Goal: Communication & Community: Connect with others

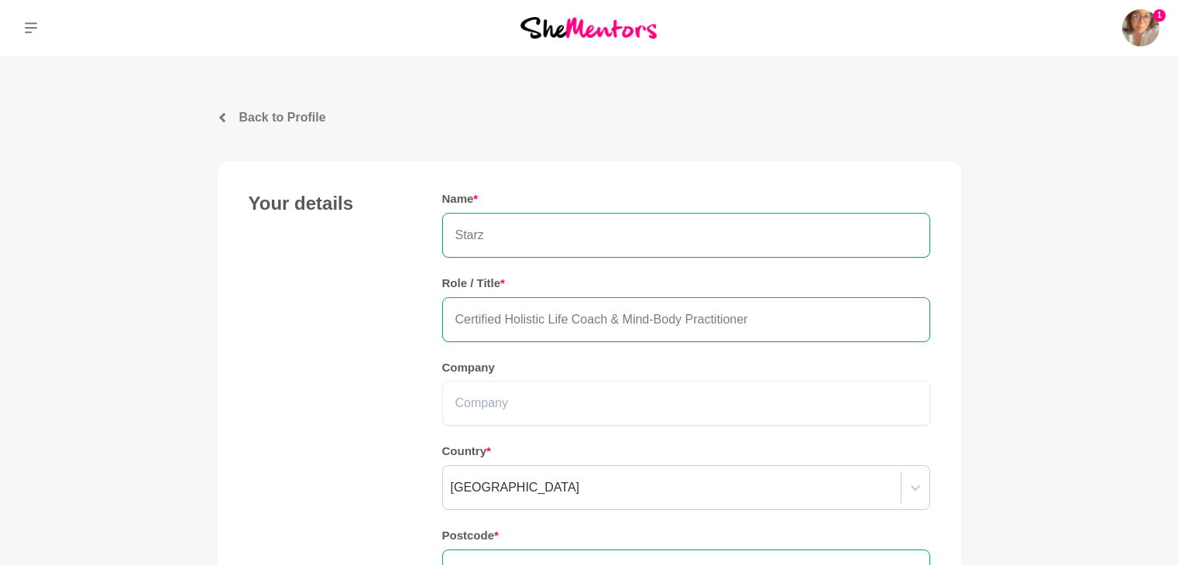
scroll to position [1563, 0]
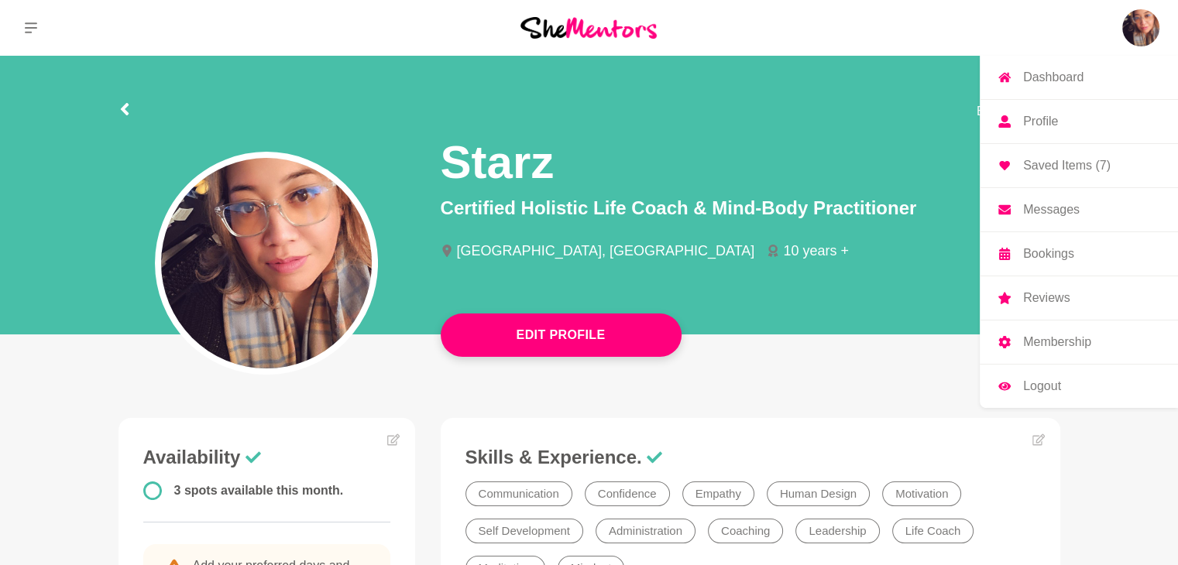
click at [1080, 75] on p "Dashboard" at bounding box center [1053, 77] width 60 height 12
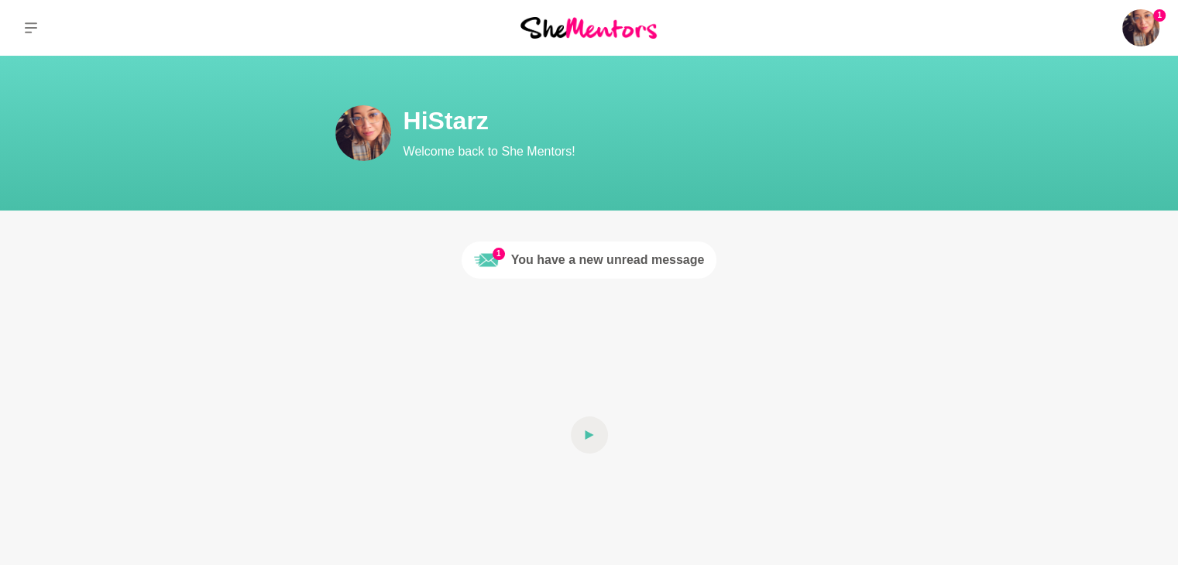
click at [683, 259] on div "You have a new unread message" at bounding box center [608, 260] width 194 height 19
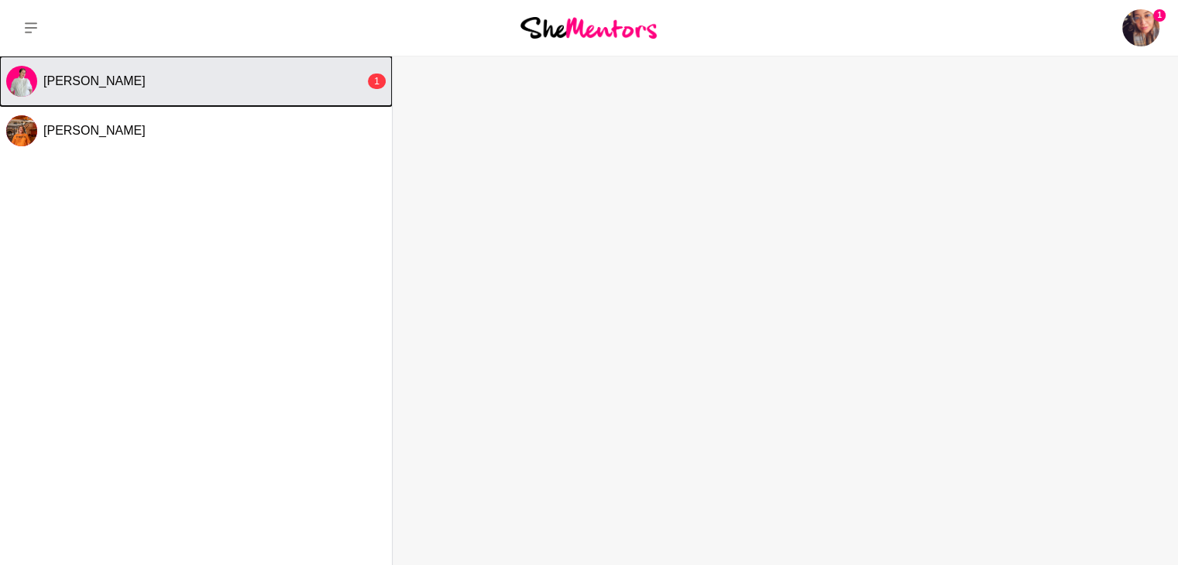
click at [320, 87] on div "Lauren Purse" at bounding box center [203, 81] width 321 height 15
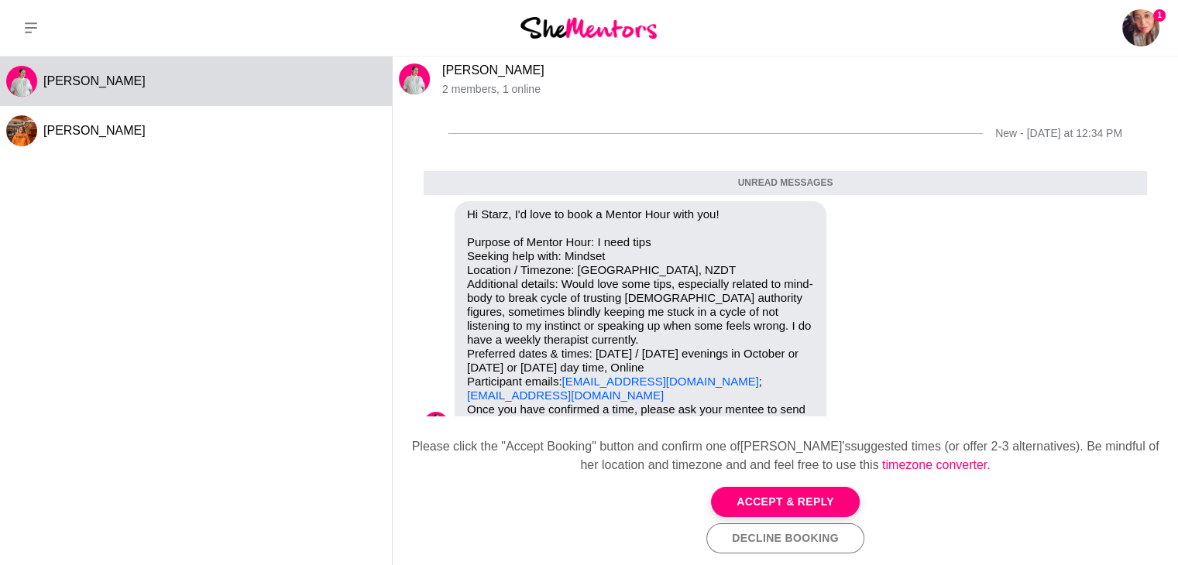
scroll to position [40, 0]
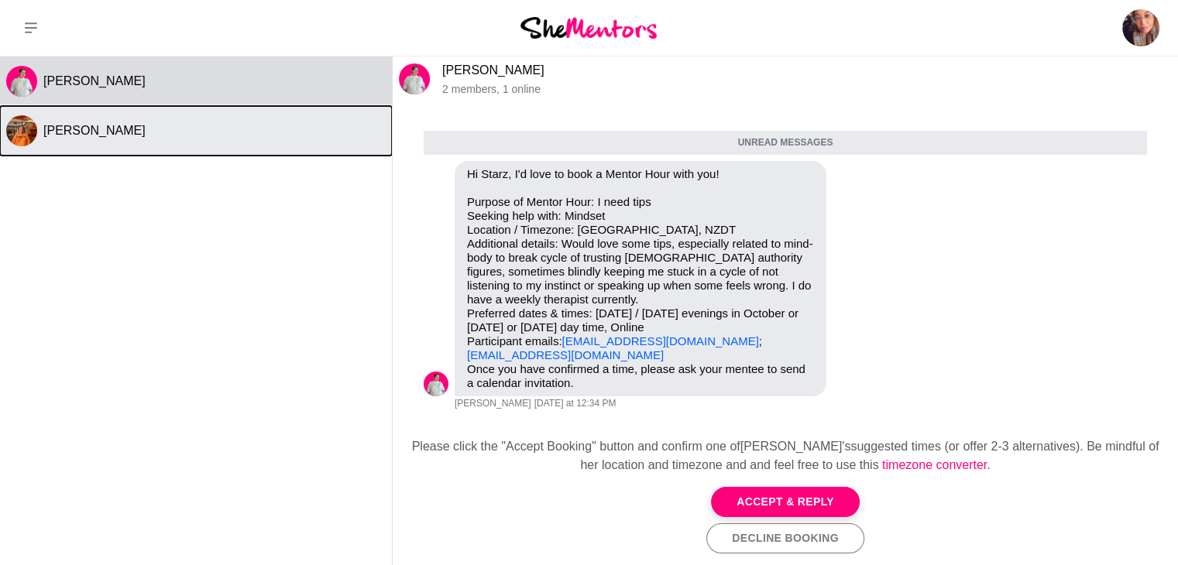
click at [331, 131] on div "Katie" at bounding box center [214, 130] width 342 height 15
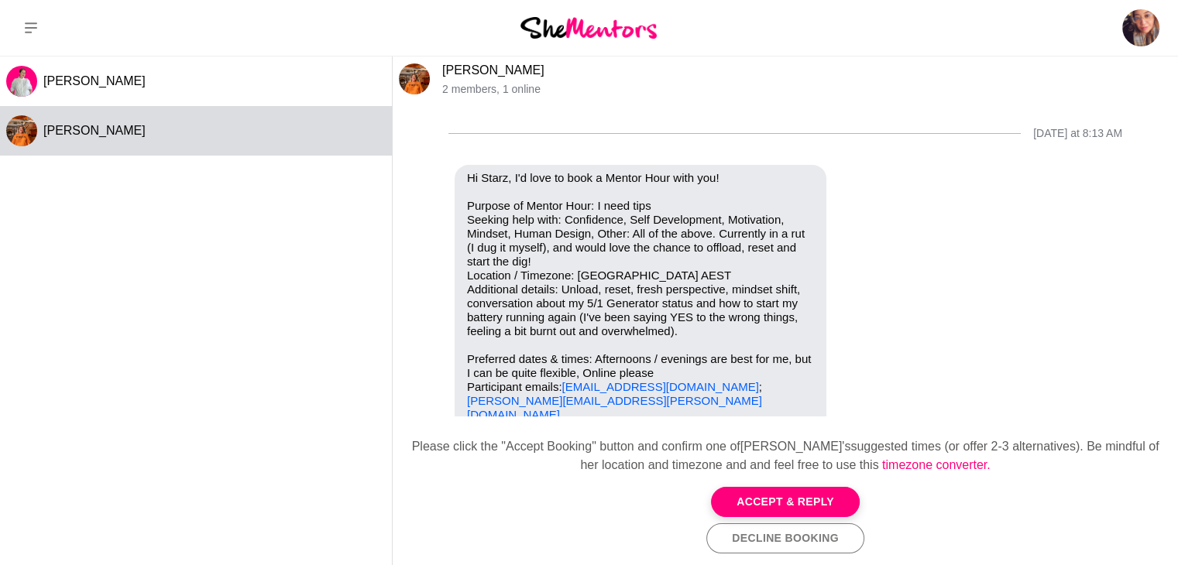
scroll to position [46, 0]
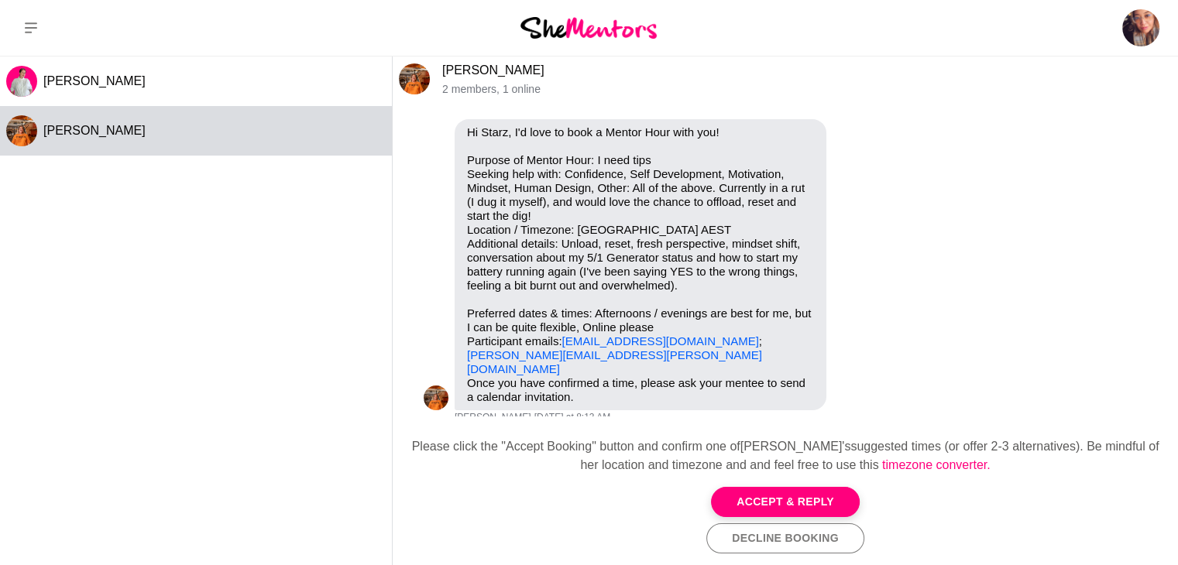
click at [411, 79] on img at bounding box center [414, 79] width 31 height 31
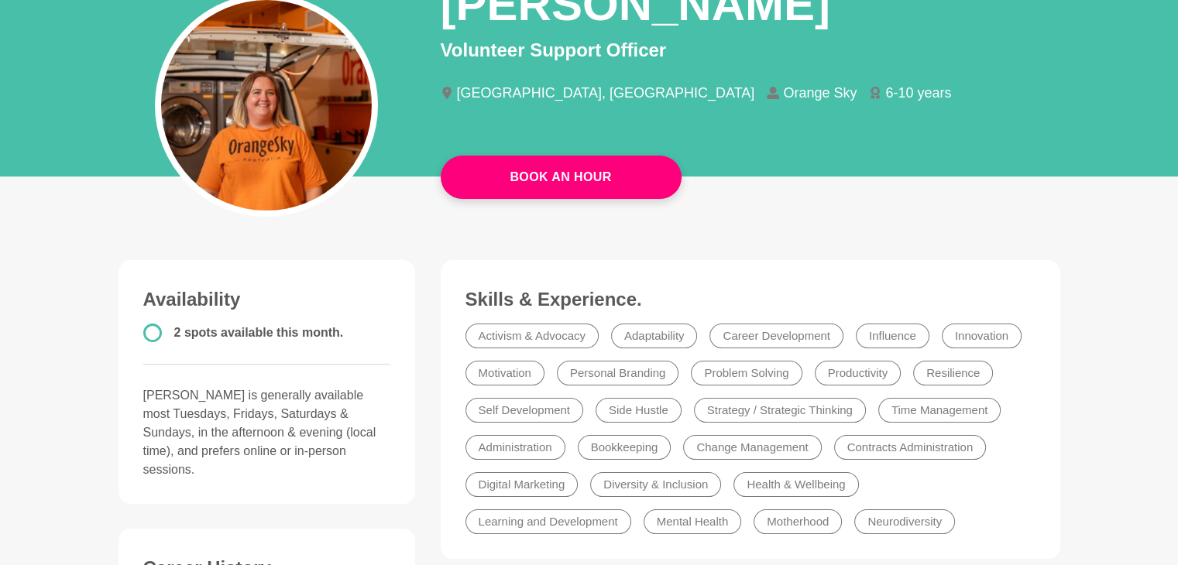
scroll to position [157, 0]
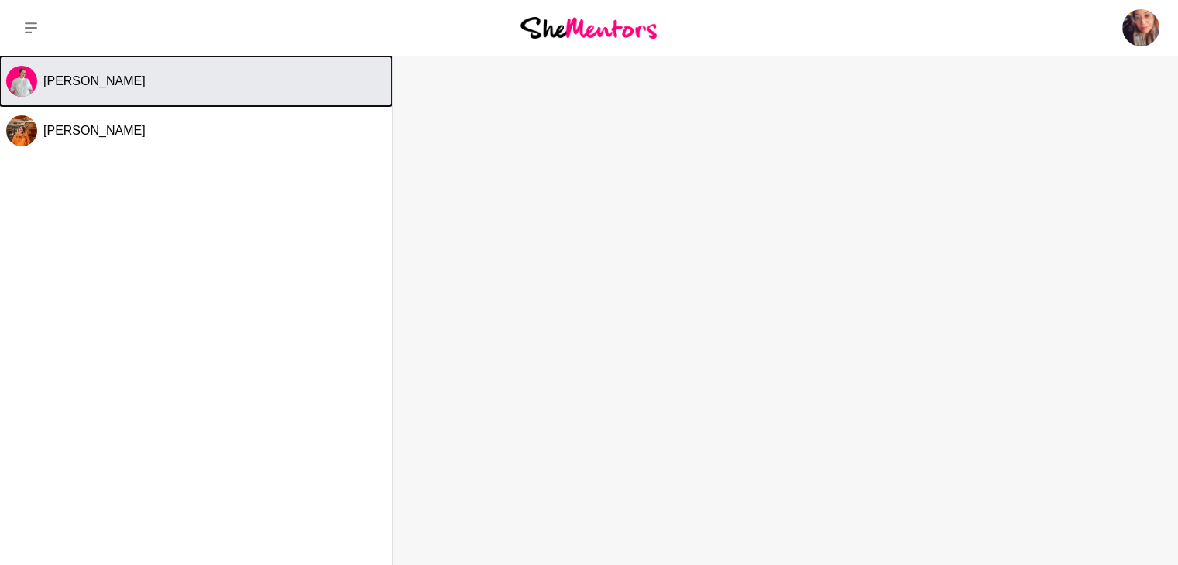
click at [86, 85] on span "Lauren Purse" at bounding box center [94, 80] width 102 height 13
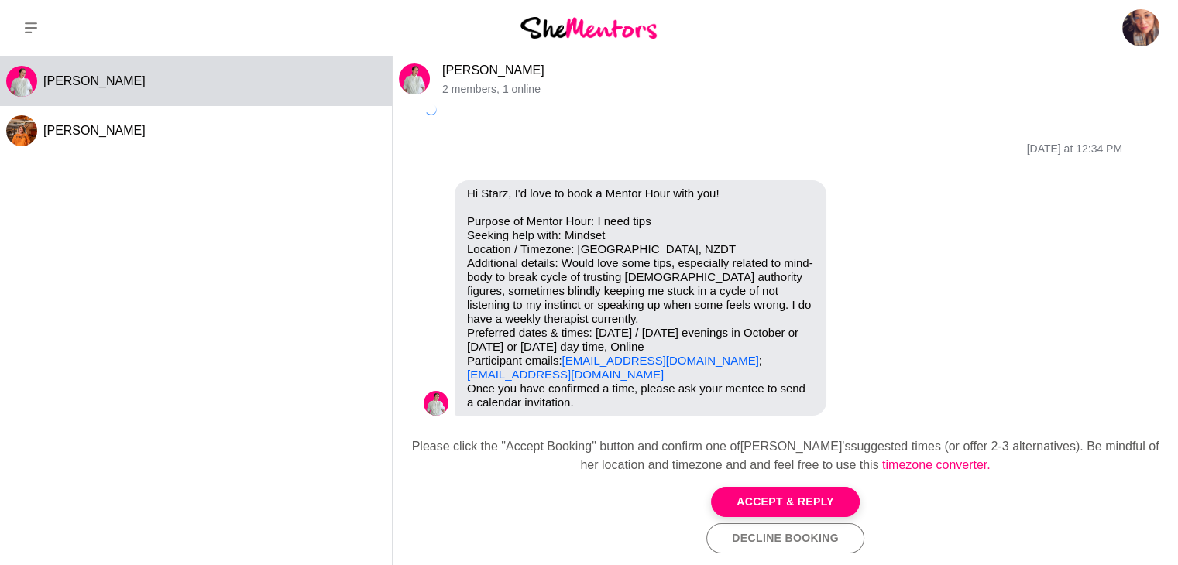
scroll to position [3, 0]
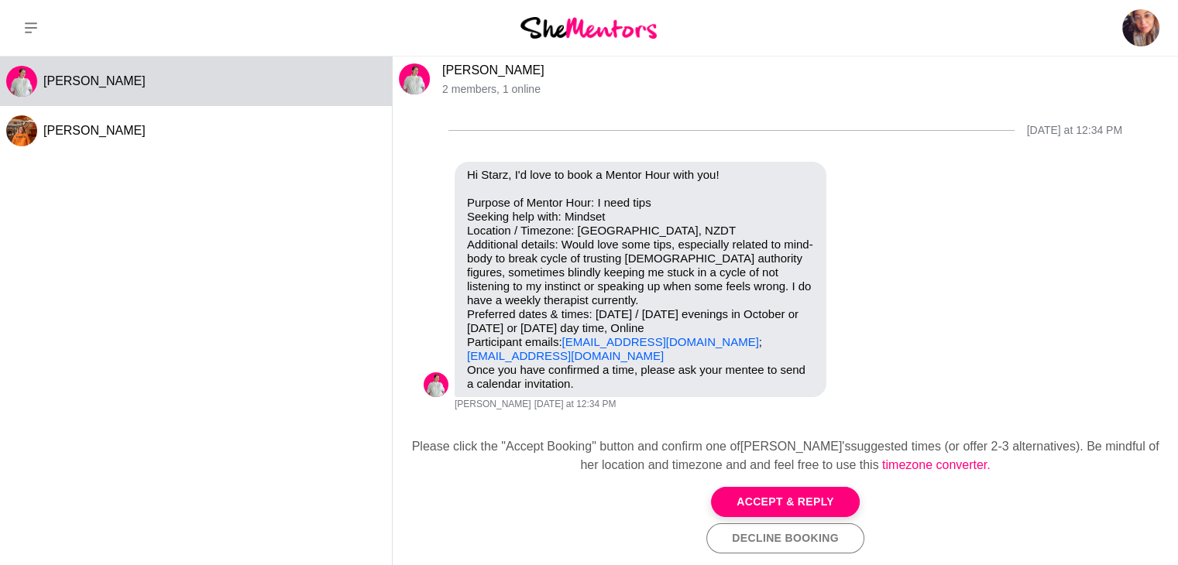
click at [420, 78] on img at bounding box center [414, 79] width 31 height 31
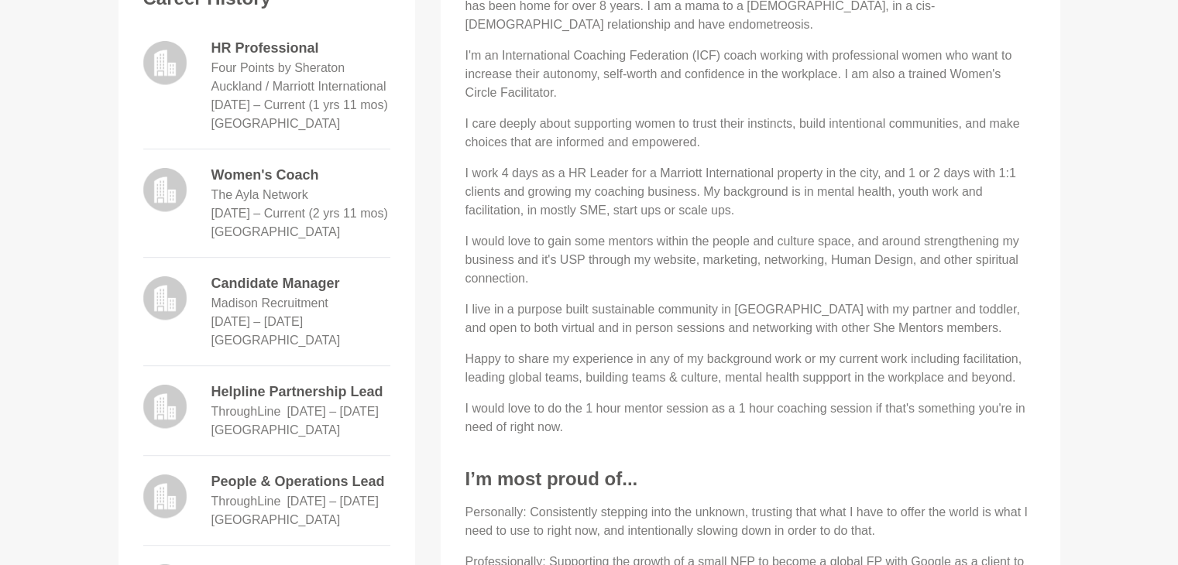
scroll to position [692, 0]
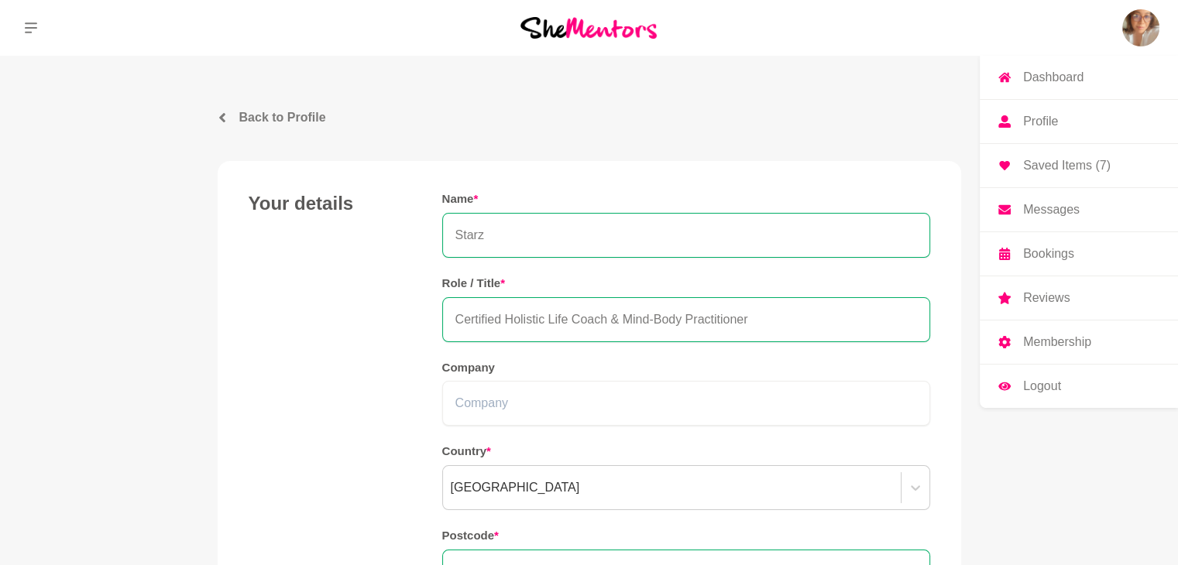
click at [1129, 20] on img at bounding box center [1140, 27] width 37 height 37
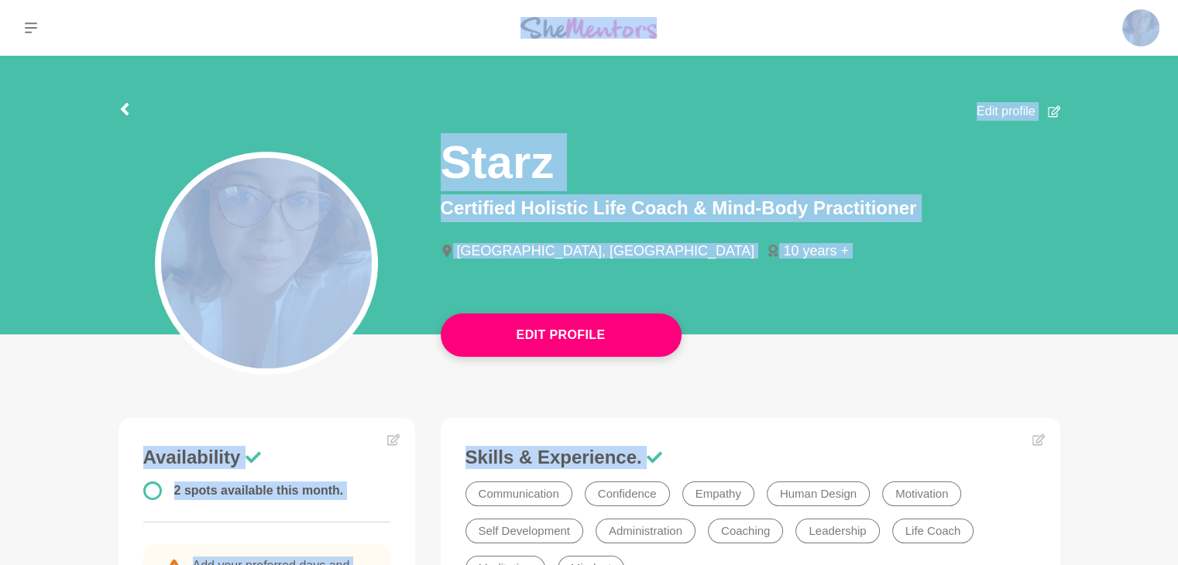
drag, startPoint x: 422, startPoint y: 415, endPoint x: 731, endPoint y: -3, distance: 520.0
